Goal: Information Seeking & Learning: Check status

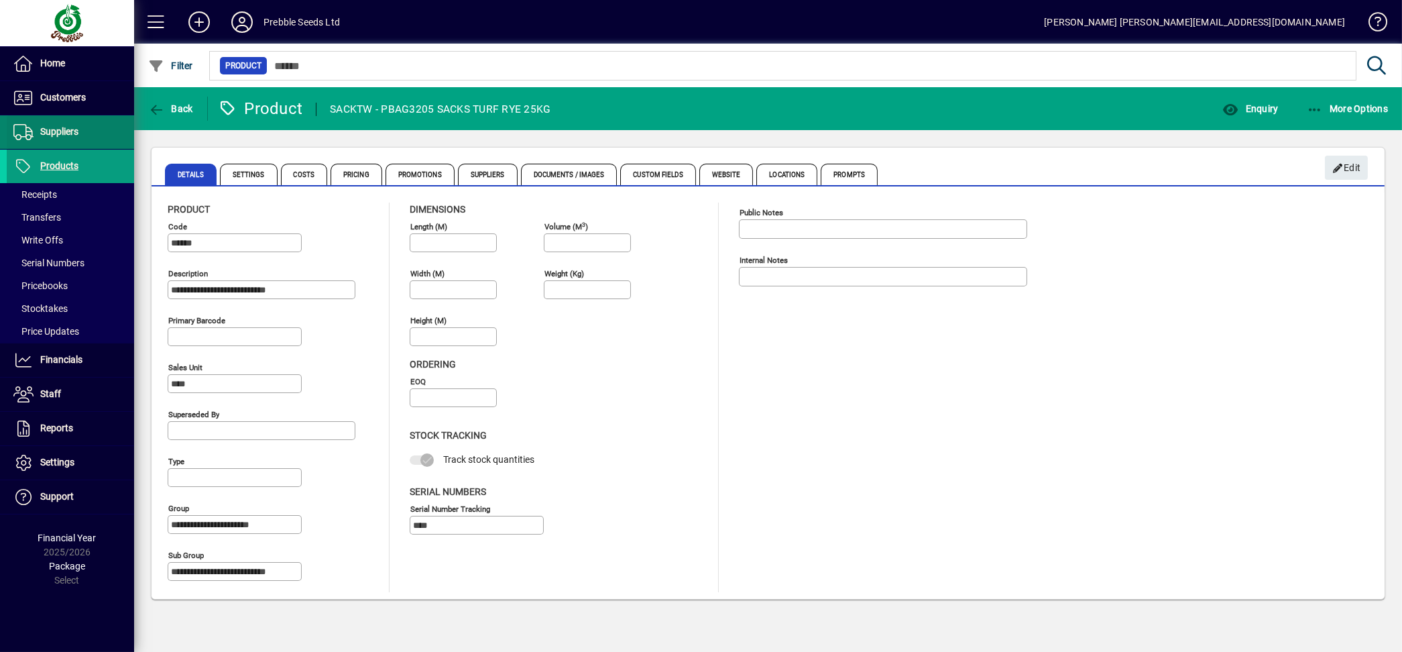
click at [62, 128] on span "Suppliers" at bounding box center [59, 131] width 38 height 11
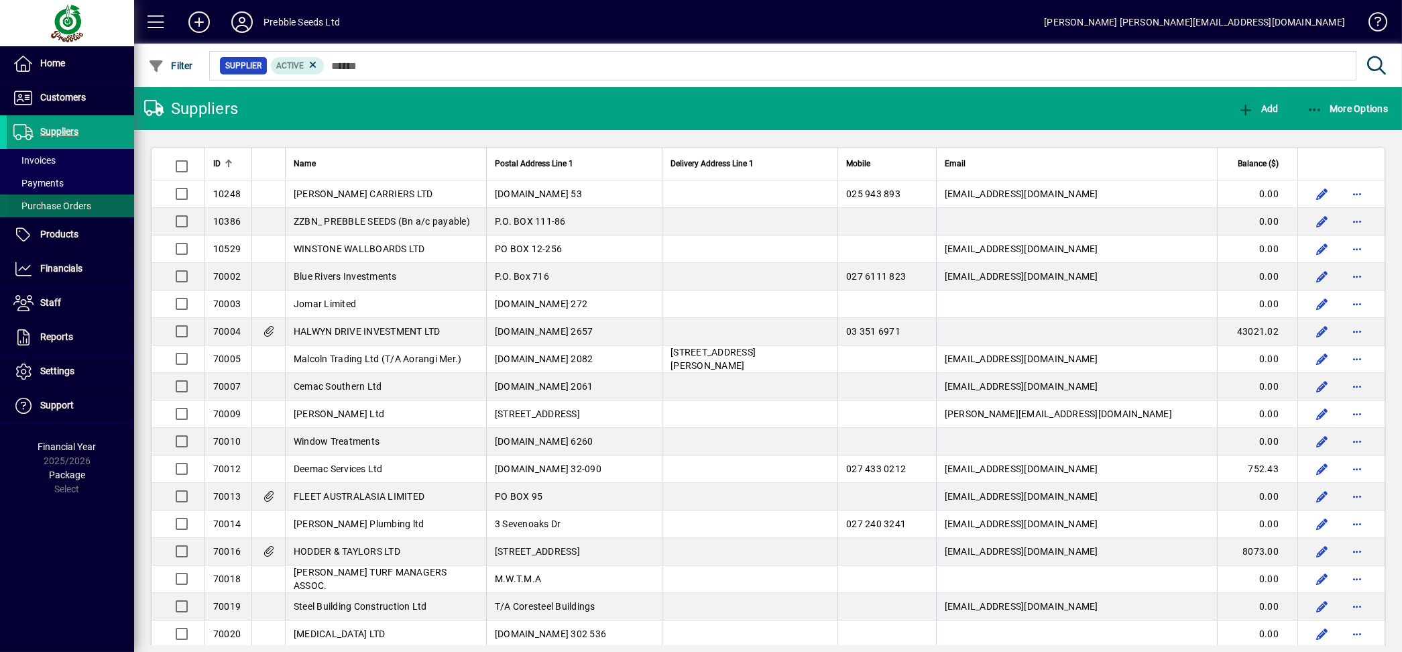
click at [51, 208] on span "Purchase Orders" at bounding box center [52, 206] width 78 height 11
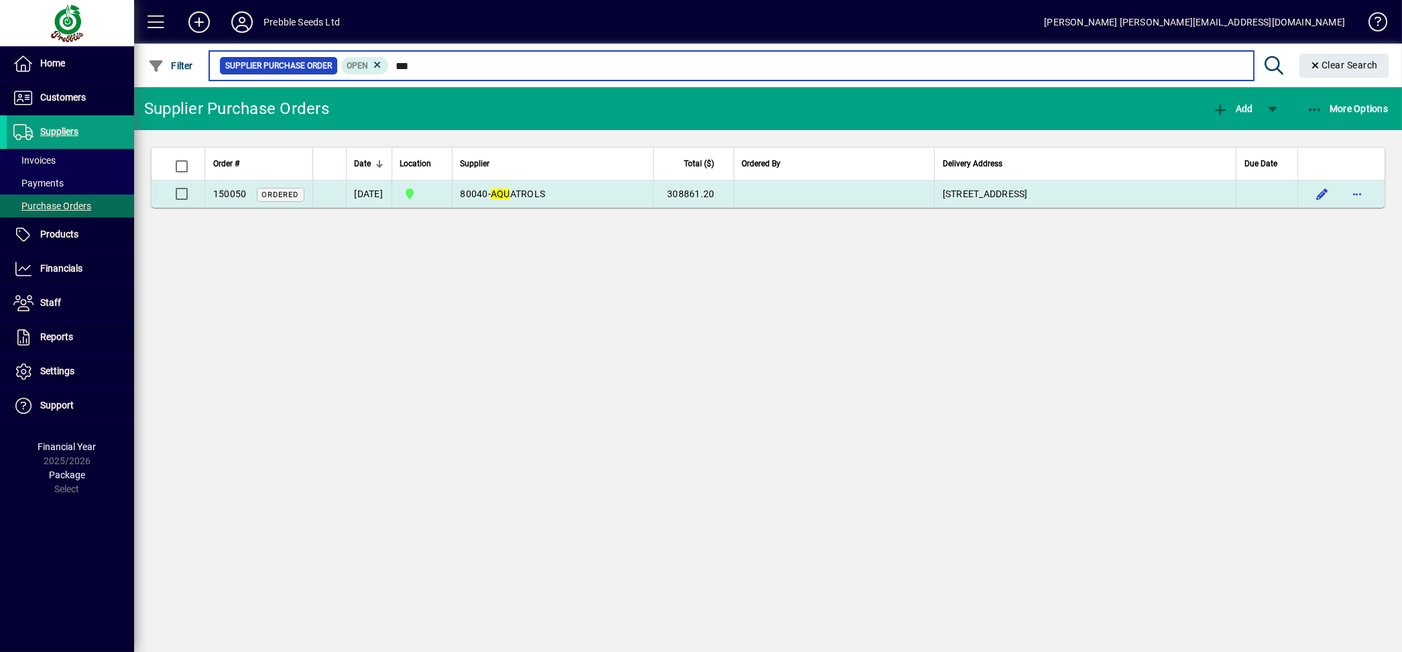
type input "***"
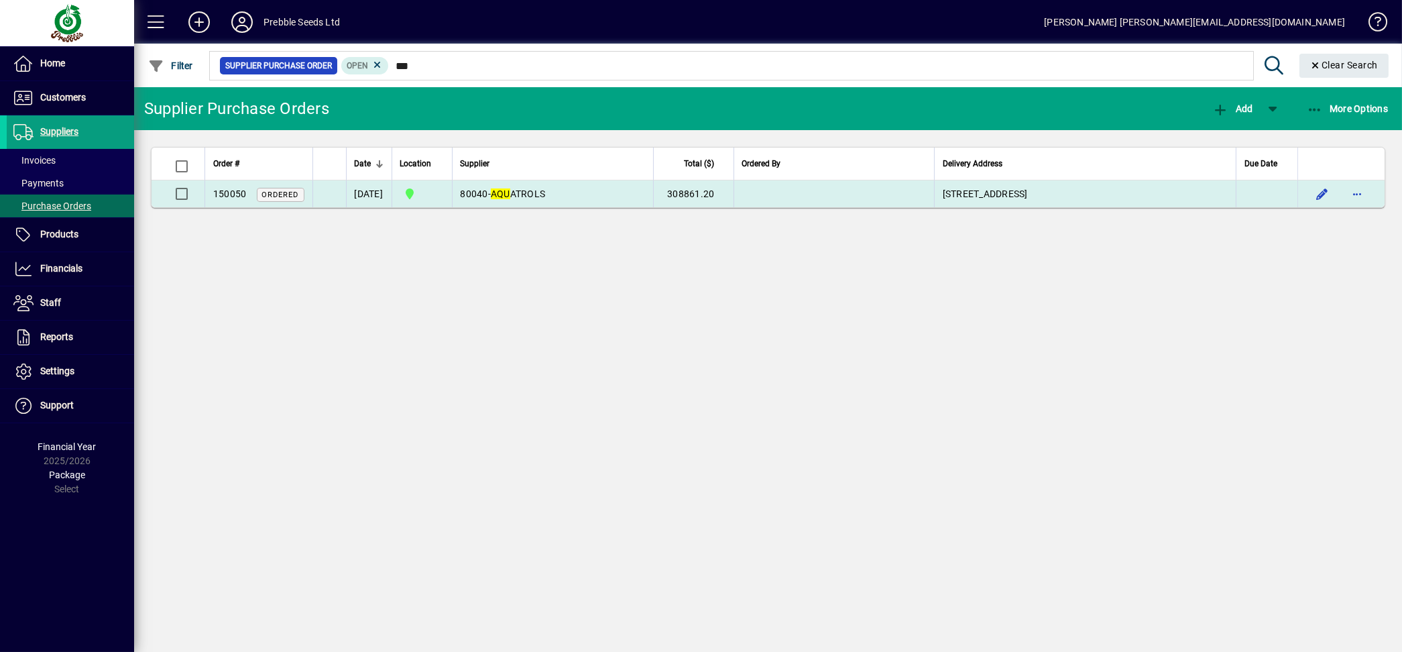
click at [488, 195] on span "80040" at bounding box center [474, 193] width 27 height 11
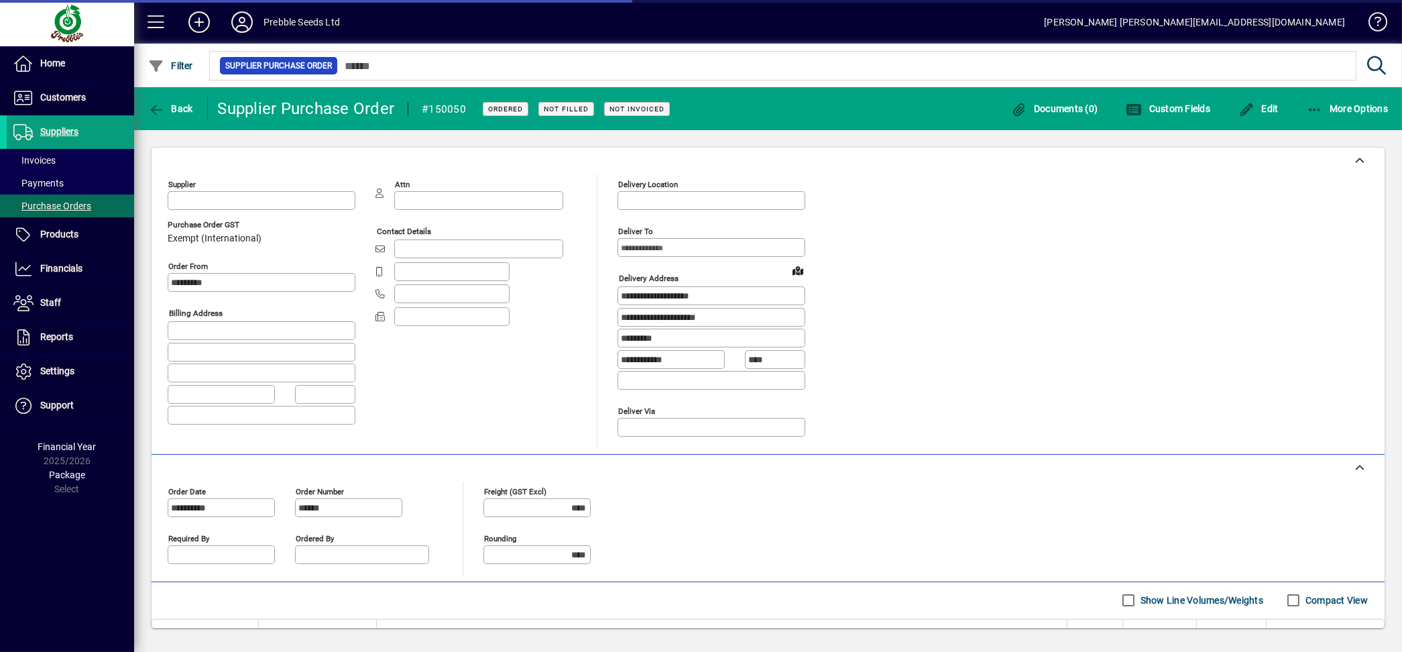
type input "**********"
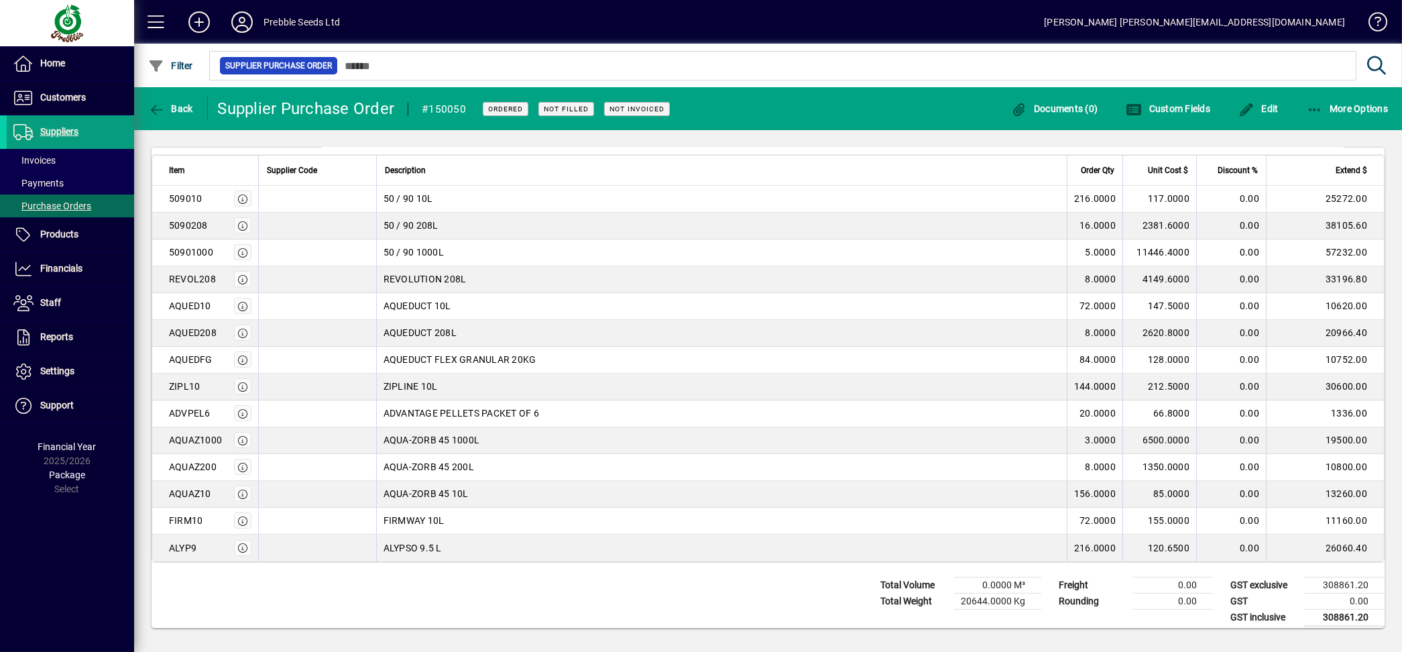
scroll to position [478, 0]
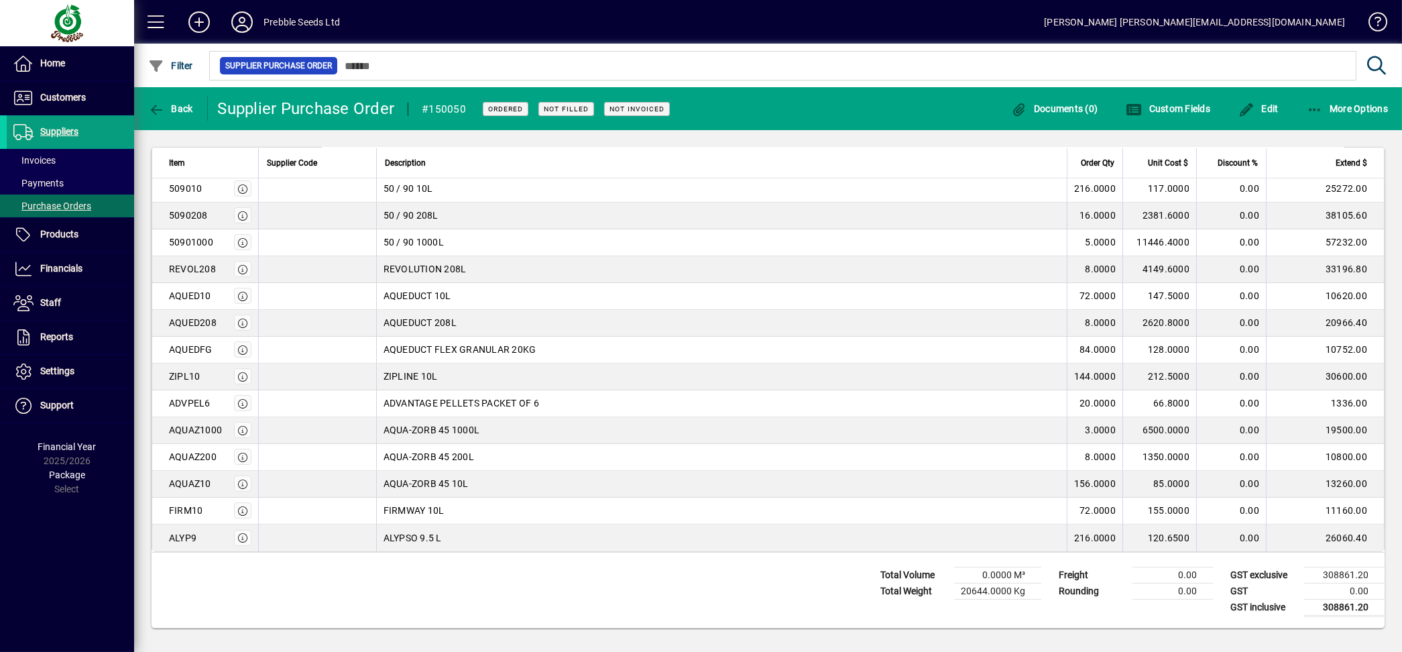
drag, startPoint x: 484, startPoint y: 483, endPoint x: 374, endPoint y: 425, distance: 123.6
click at [374, 425] on tbody "509010 50 / 90 10L 216.0000 117.0000 0.00 25272.00 5090208 50 / 90 208L 16.0000…" at bounding box center [768, 364] width 1232 height 376
click at [572, 580] on div "Total Volume 0.0000 M³ Total Weight 20644.0000 Kg Freight 0.00 Rounding 0.00 GS…" at bounding box center [768, 590] width 1233 height 75
drag, startPoint x: 386, startPoint y: 431, endPoint x: 494, endPoint y: 548, distance: 159.0
click at [494, 548] on tbody "509010 50 / 90 10L 216.0000 117.0000 0.00 25272.00 5090208 50 / 90 208L 16.0000…" at bounding box center [768, 364] width 1232 height 376
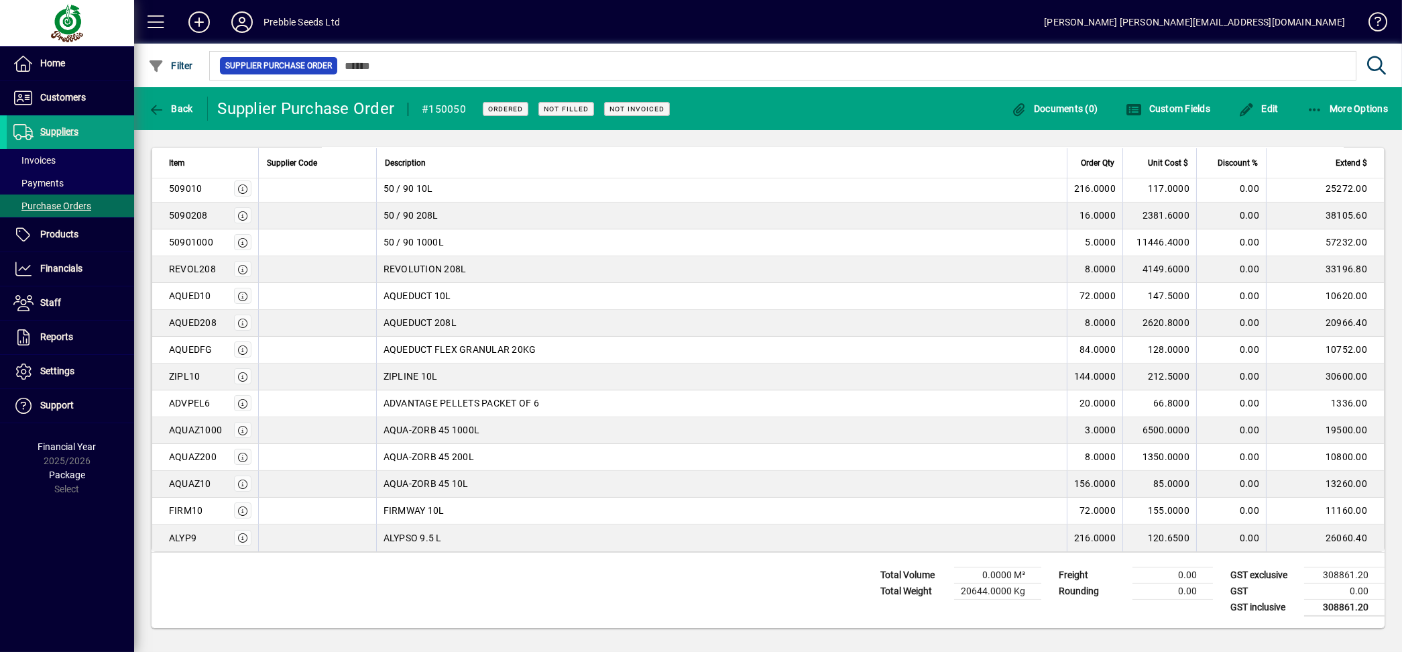
drag, startPoint x: 494, startPoint y: 548, endPoint x: 423, endPoint y: 579, distance: 77.5
click at [424, 584] on div "Total Volume 0.0000 M³ Total Weight 20644.0000 Kg Freight 0.00 Rounding 0.00 GS…" at bounding box center [768, 590] width 1233 height 75
drag, startPoint x: 463, startPoint y: 533, endPoint x: 370, endPoint y: 374, distance: 184.0
click at [370, 374] on tbody "509010 50 / 90 10L 216.0000 117.0000 0.00 25272.00 5090208 50 / 90 208L 16.0000…" at bounding box center [768, 364] width 1232 height 376
drag, startPoint x: 337, startPoint y: 620, endPoint x: 342, endPoint y: 604, distance: 17.0
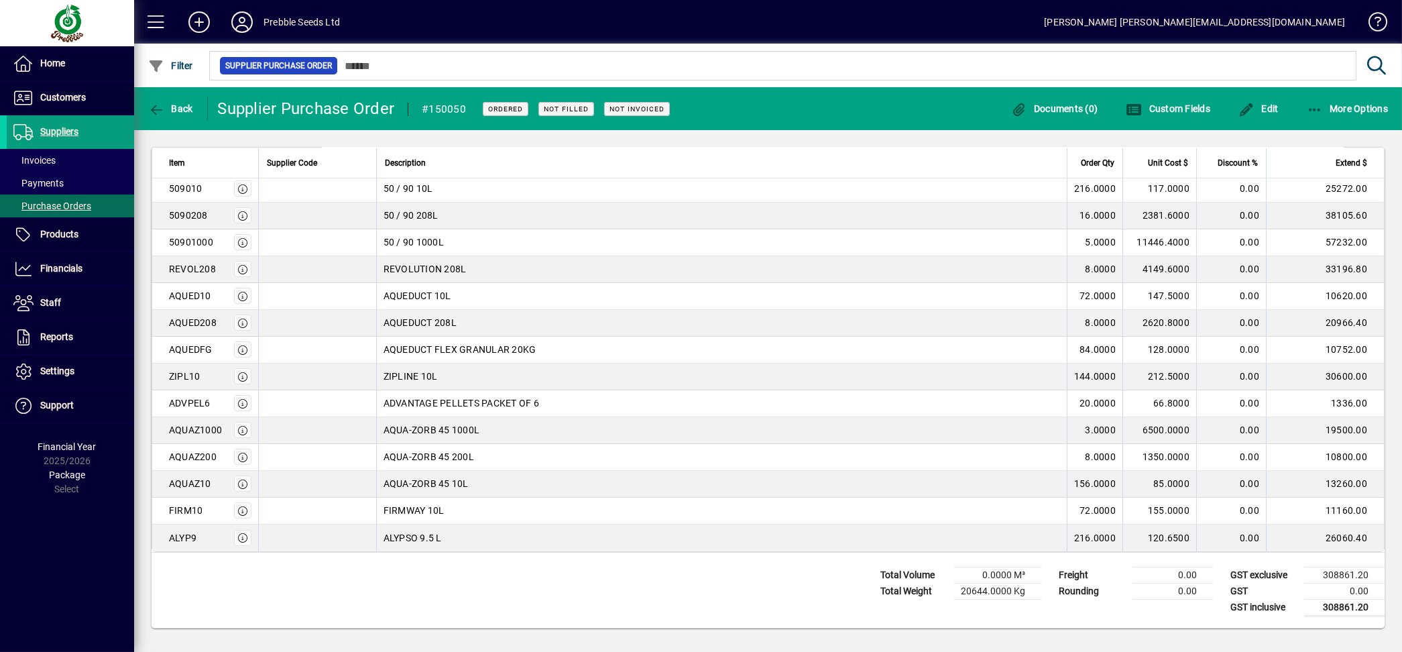
click at [337, 617] on div "Total Volume 0.0000 M³ Total Weight 20644.0000 Kg Freight 0.00 Rounding 0.00 GS…" at bounding box center [768, 590] width 1233 height 75
drag, startPoint x: 470, startPoint y: 539, endPoint x: 387, endPoint y: 508, distance: 88.7
click at [387, 508] on tbody "509010 50 / 90 10L 216.0000 117.0000 0.00 25272.00 5090208 50 / 90 208L 16.0000…" at bounding box center [768, 364] width 1232 height 376
drag, startPoint x: 387, startPoint y: 508, endPoint x: 319, endPoint y: 573, distance: 93.9
click at [319, 573] on div "Total Volume 0.0000 M³ Total Weight 20644.0000 Kg Freight 0.00 Rounding 0.00 GS…" at bounding box center [768, 590] width 1233 height 75
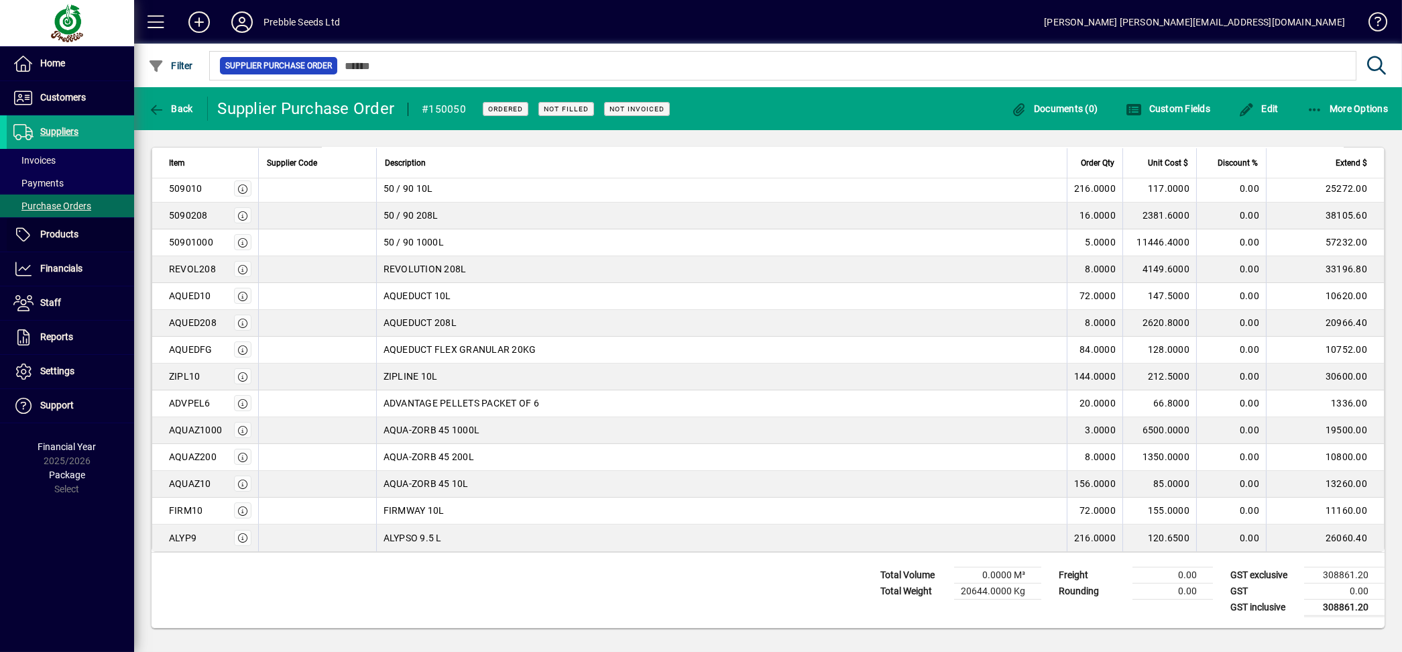
click at [51, 236] on span "Products" at bounding box center [59, 234] width 38 height 11
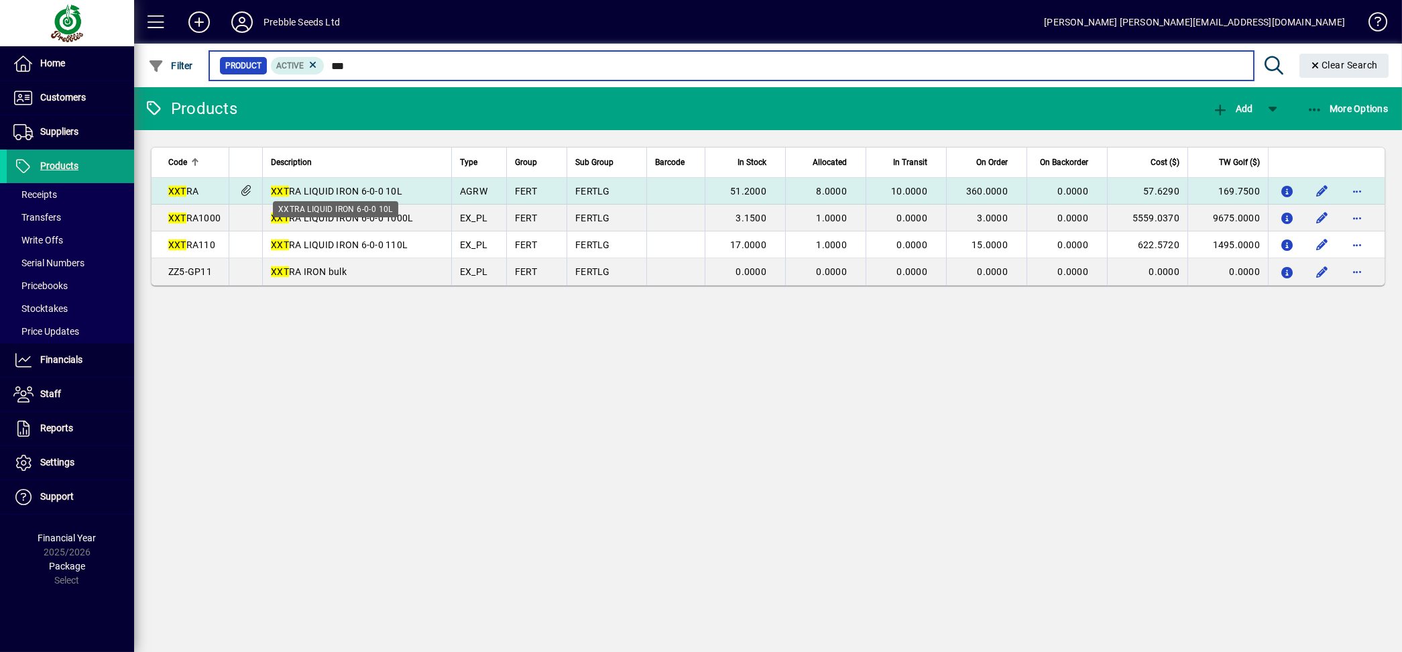
type input "***"
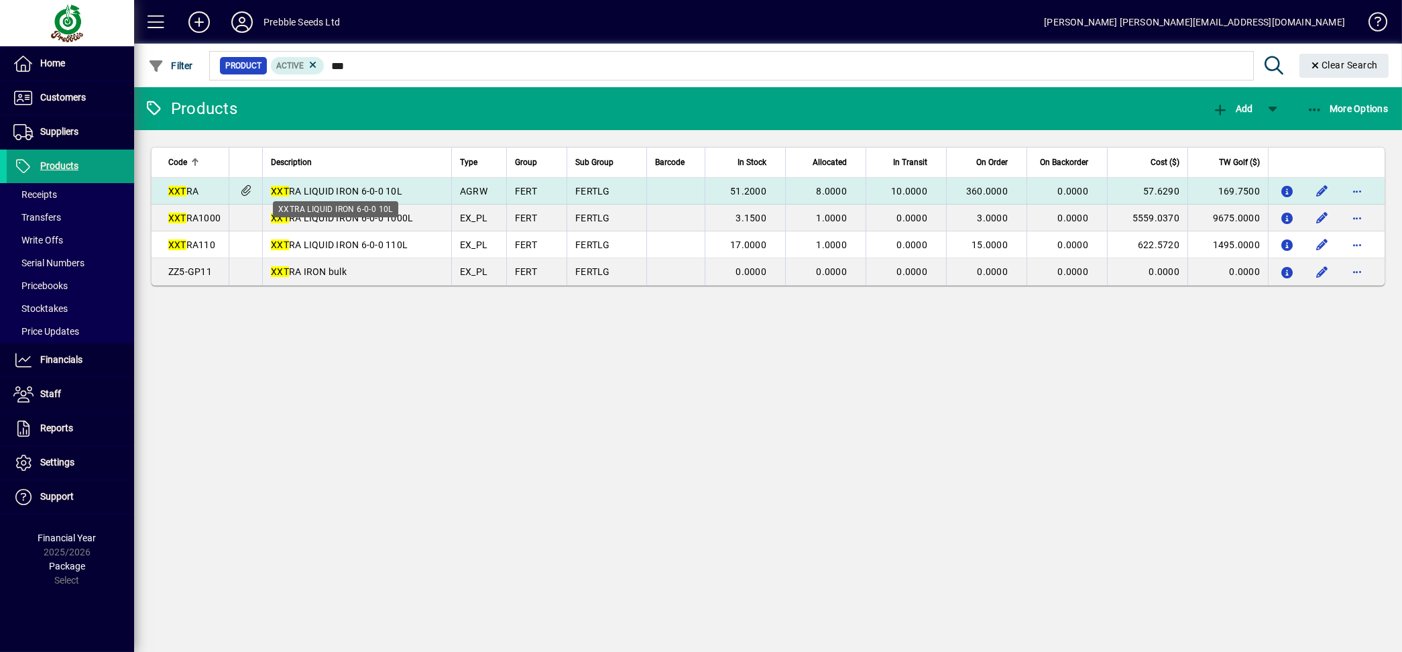
click at [391, 191] on span "XXT RA LIQUID IRON 6-0-0 10L" at bounding box center [336, 191] width 131 height 11
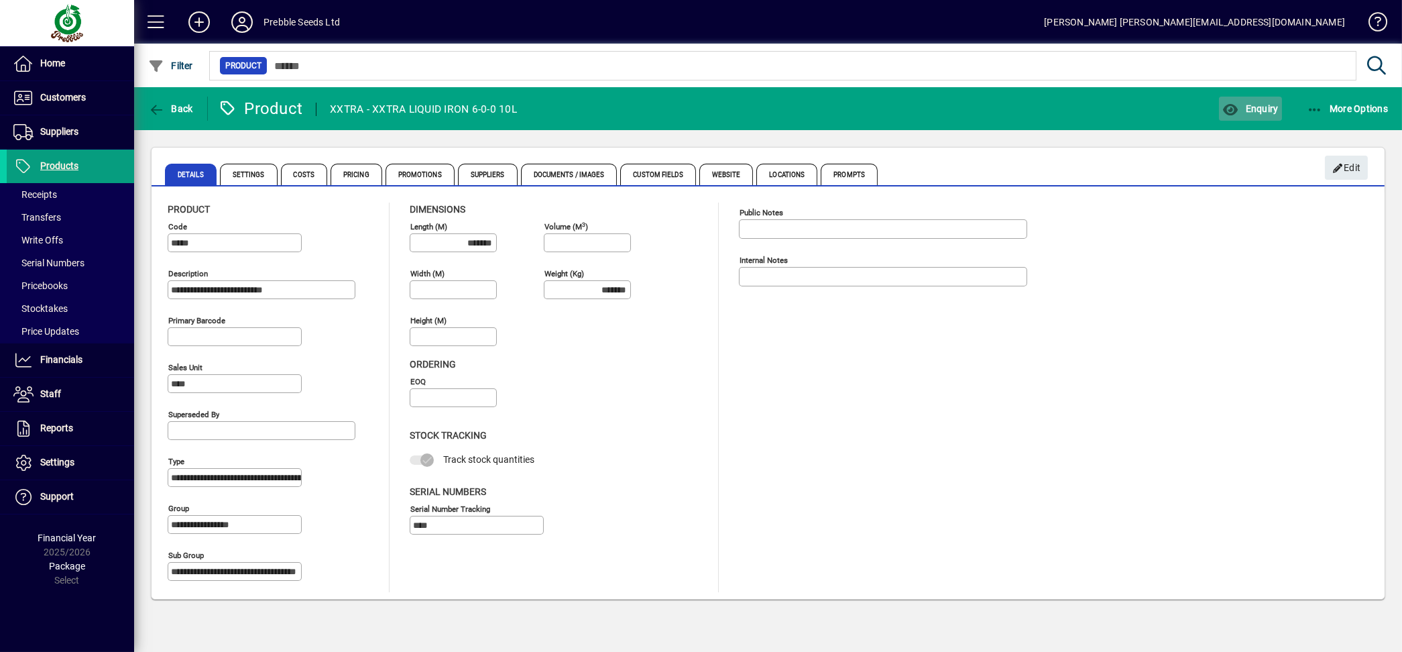
click at [1247, 103] on span "Enquiry" at bounding box center [1251, 108] width 56 height 11
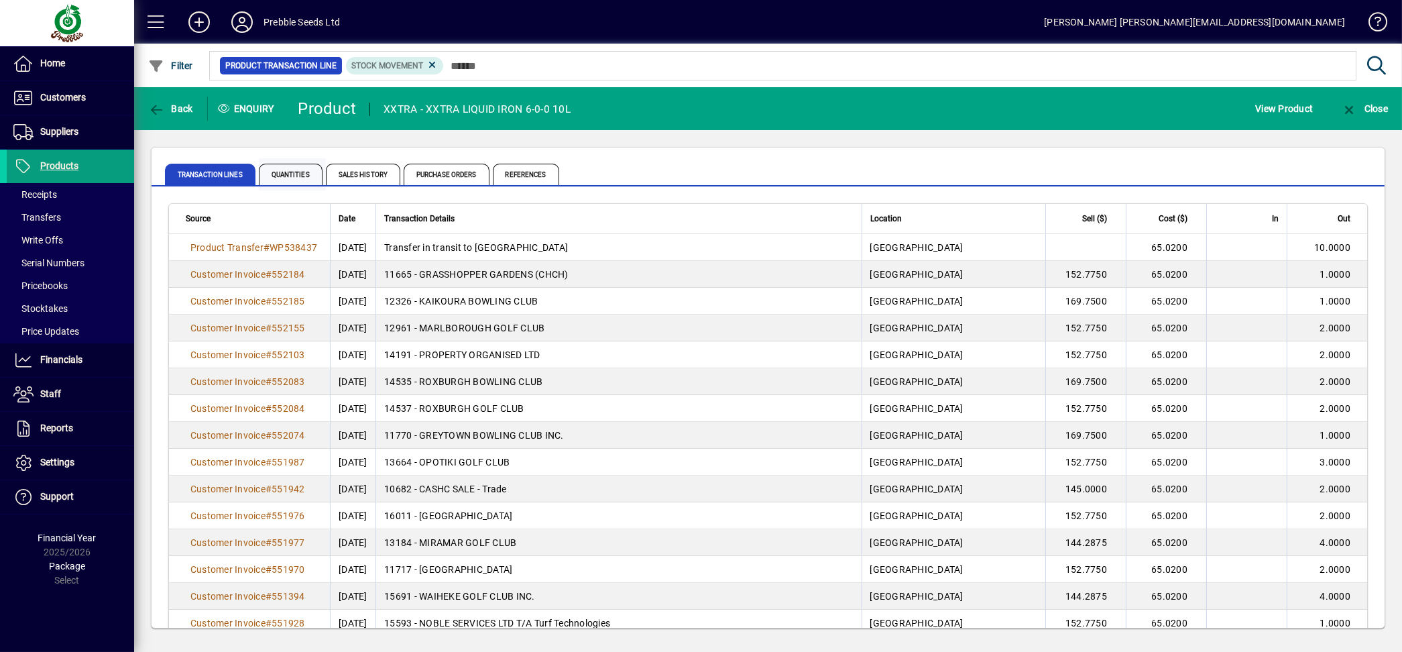
click at [304, 160] on div "Transaction Lines Quantities Sales History Purchase Orders References" at bounding box center [768, 167] width 1233 height 39
drag, startPoint x: 303, startPoint y: 162, endPoint x: 298, endPoint y: 169, distance: 8.2
click at [298, 169] on span "Quantities" at bounding box center [291, 174] width 64 height 21
